Goal: Information Seeking & Learning: Learn about a topic

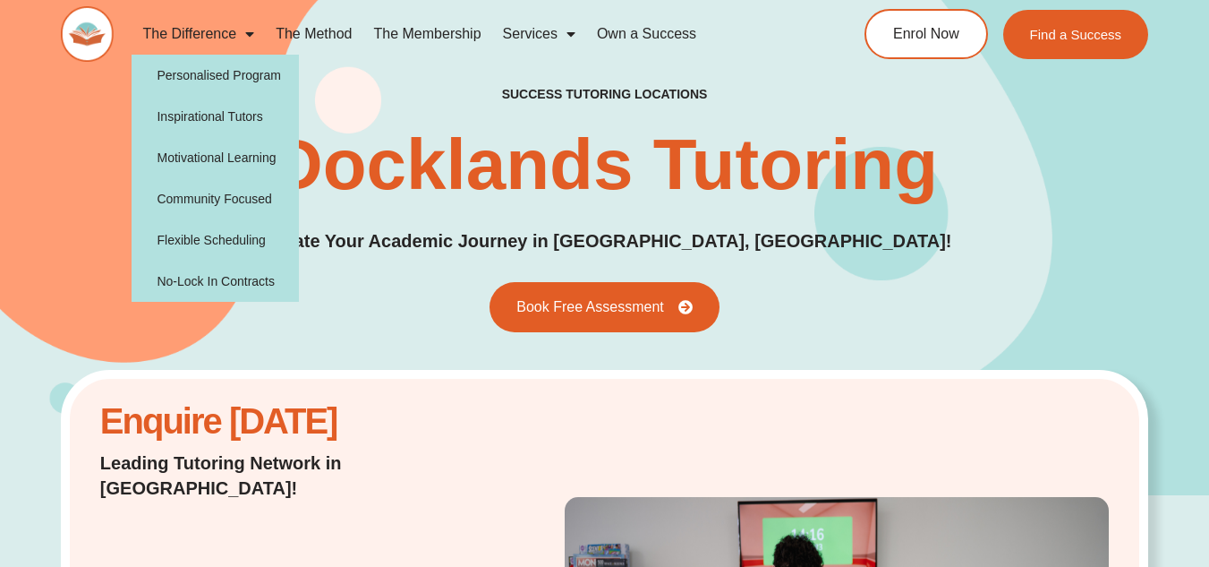
click at [239, 25] on span "Menu" at bounding box center [245, 34] width 18 height 32
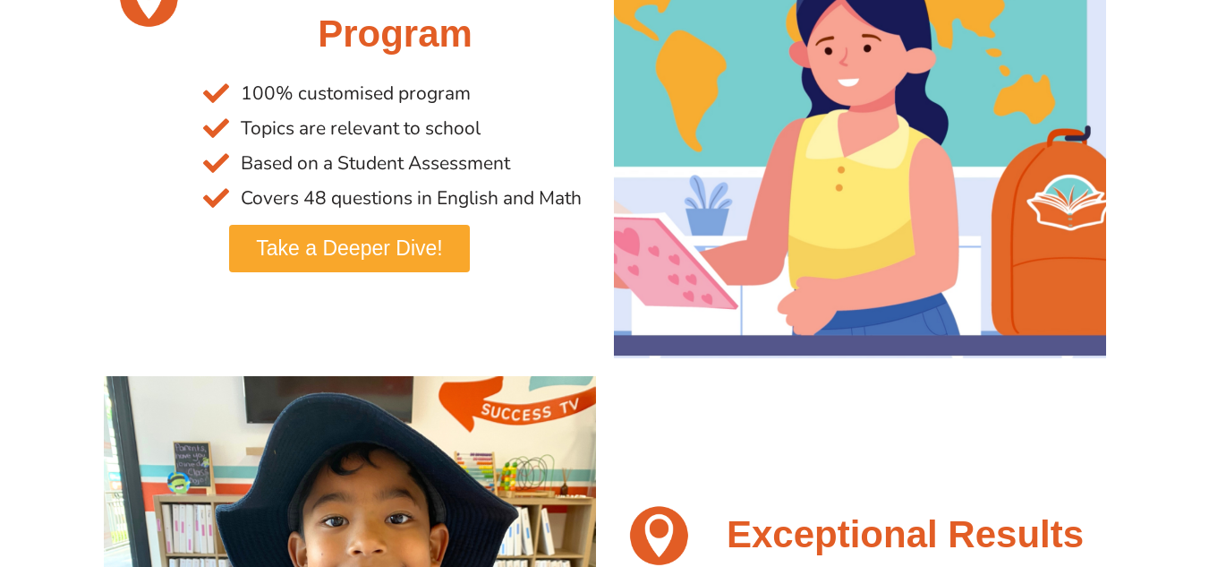
scroll to position [1, 0]
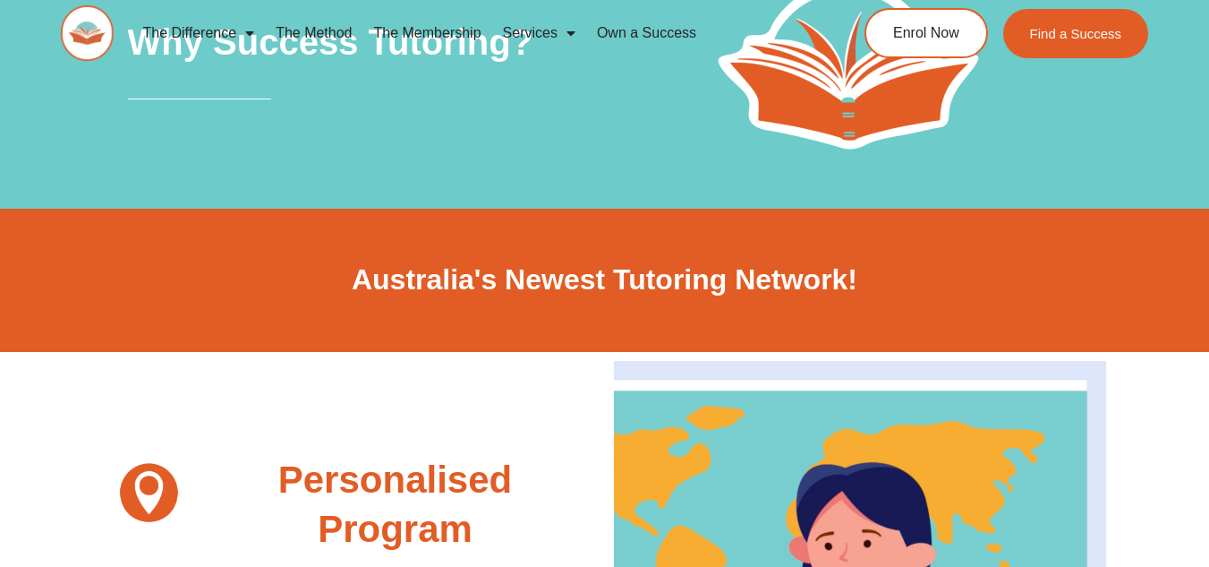
click at [1208, 194] on section "Why Success Tutoring?" at bounding box center [604, 64] width 1209 height 287
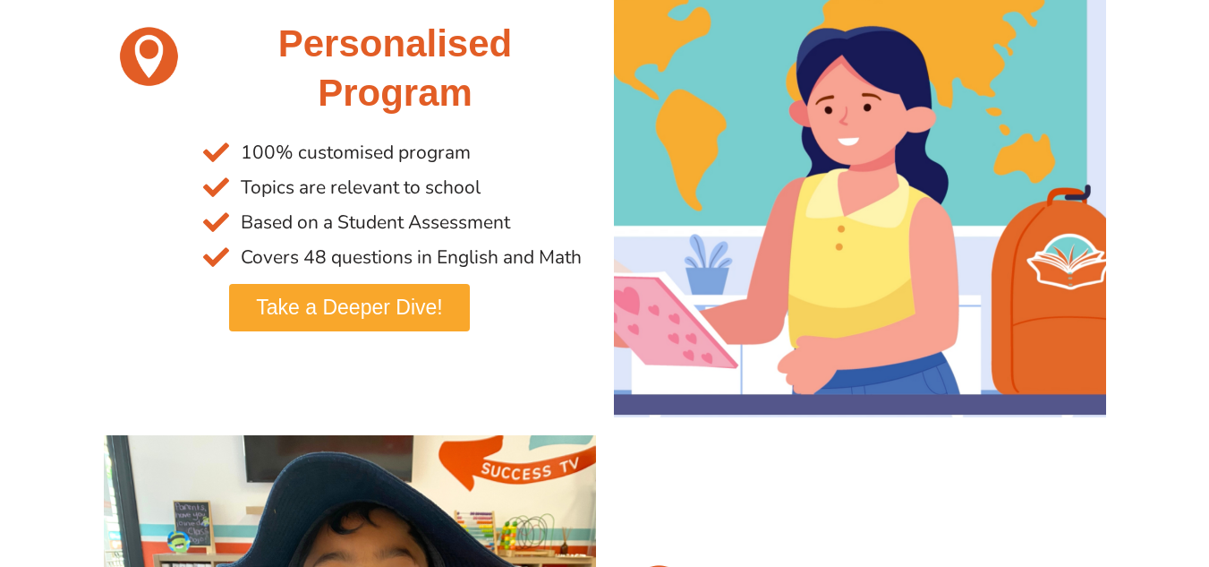
scroll to position [0, 0]
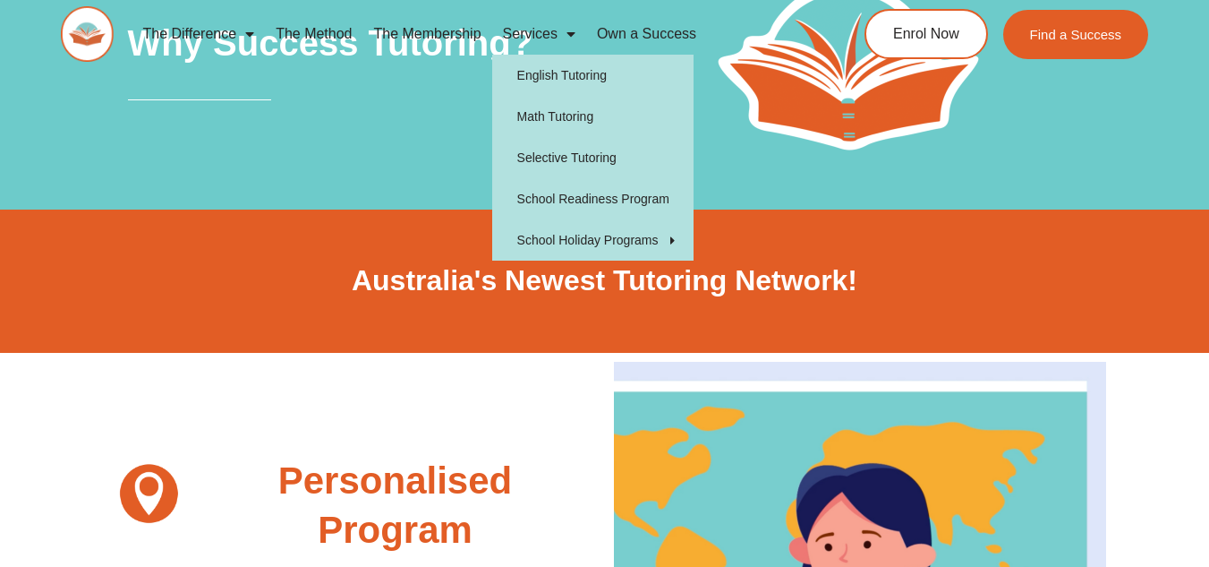
click at [562, 38] on span "Menu" at bounding box center [567, 34] width 18 height 32
